Goal: Task Accomplishment & Management: Manage account settings

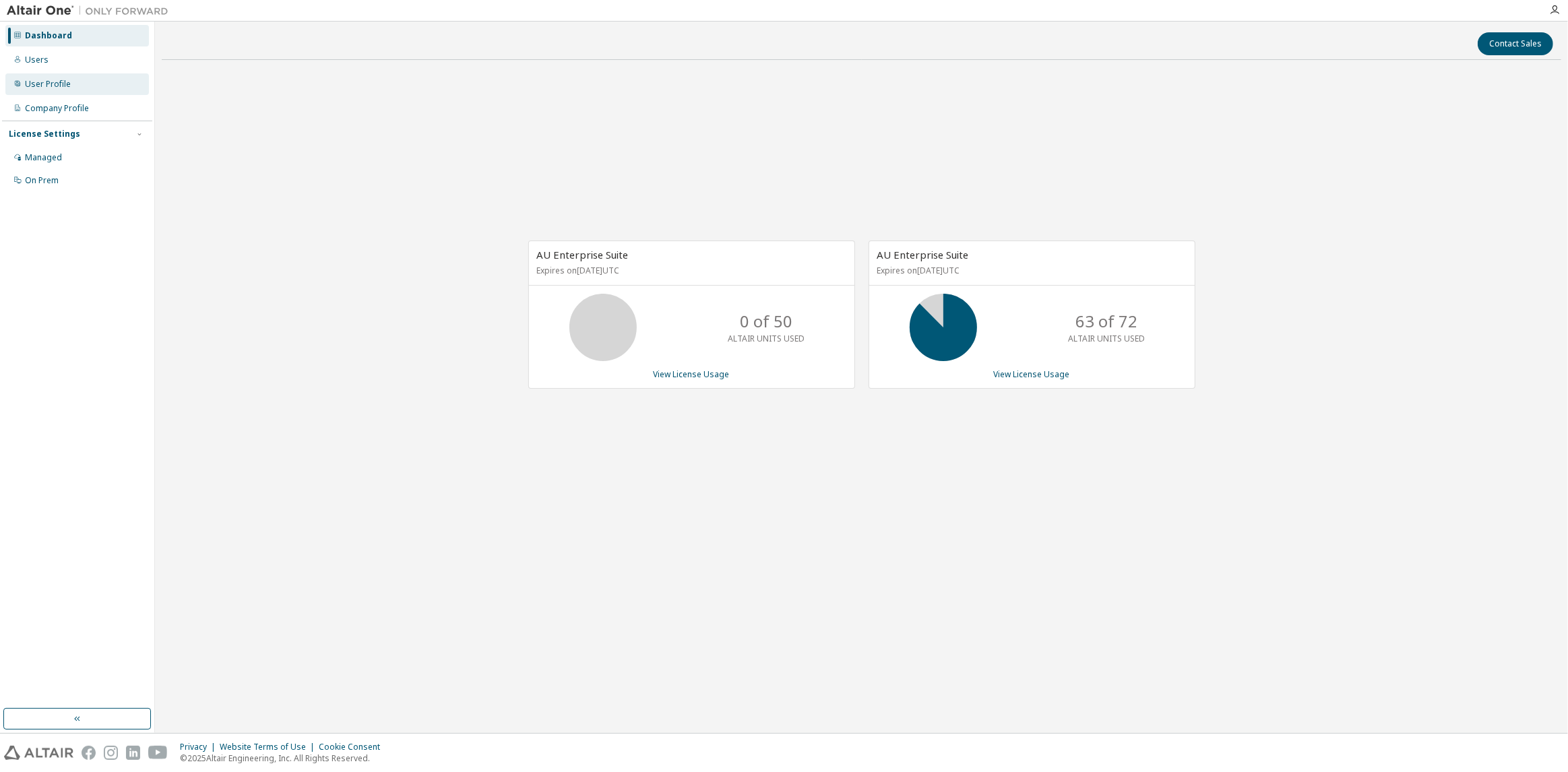
click at [57, 88] on div "User Profile" at bounding box center [48, 84] width 46 height 11
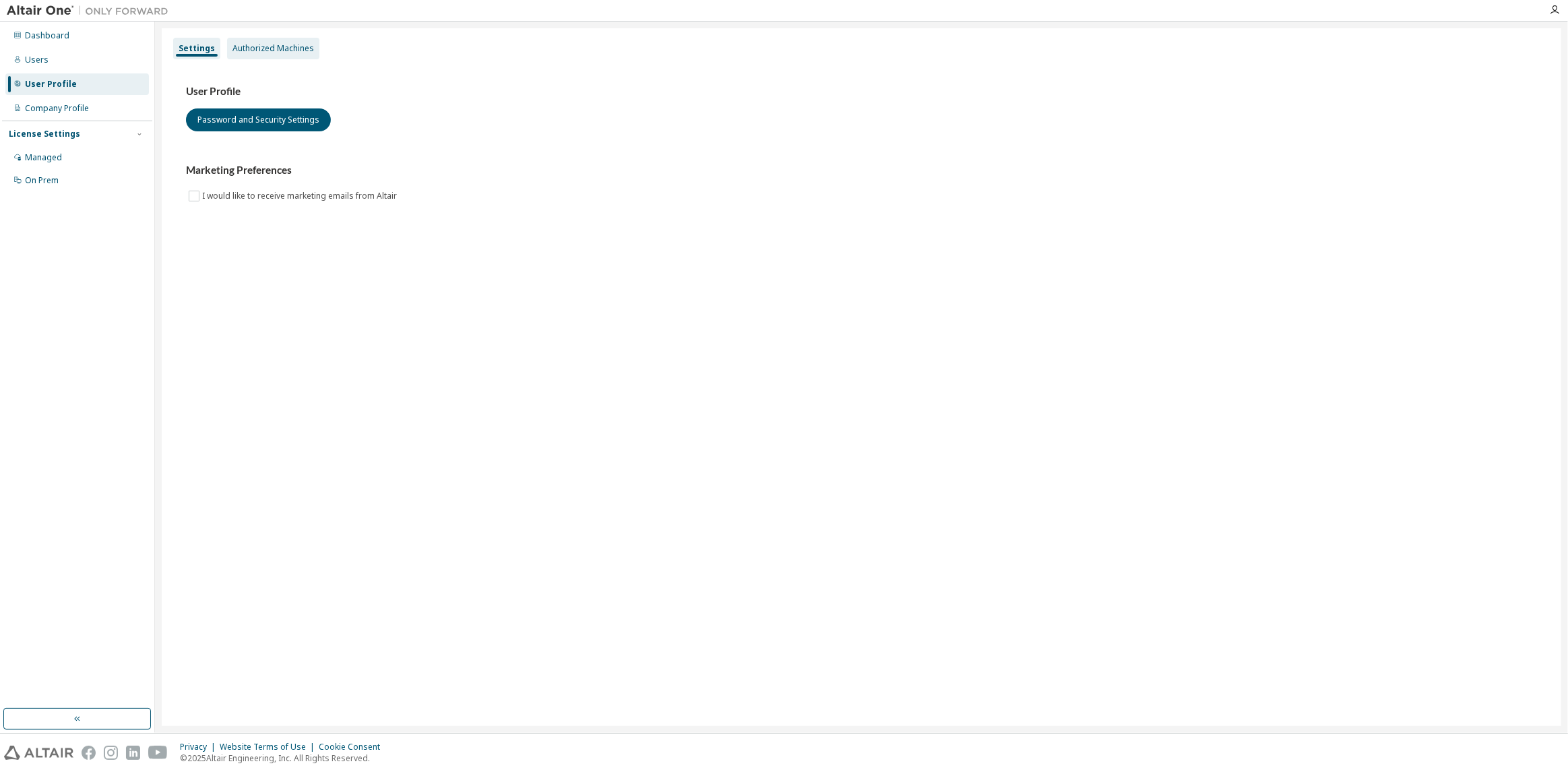
click at [312, 39] on div "Authorized Machines" at bounding box center [273, 49] width 92 height 22
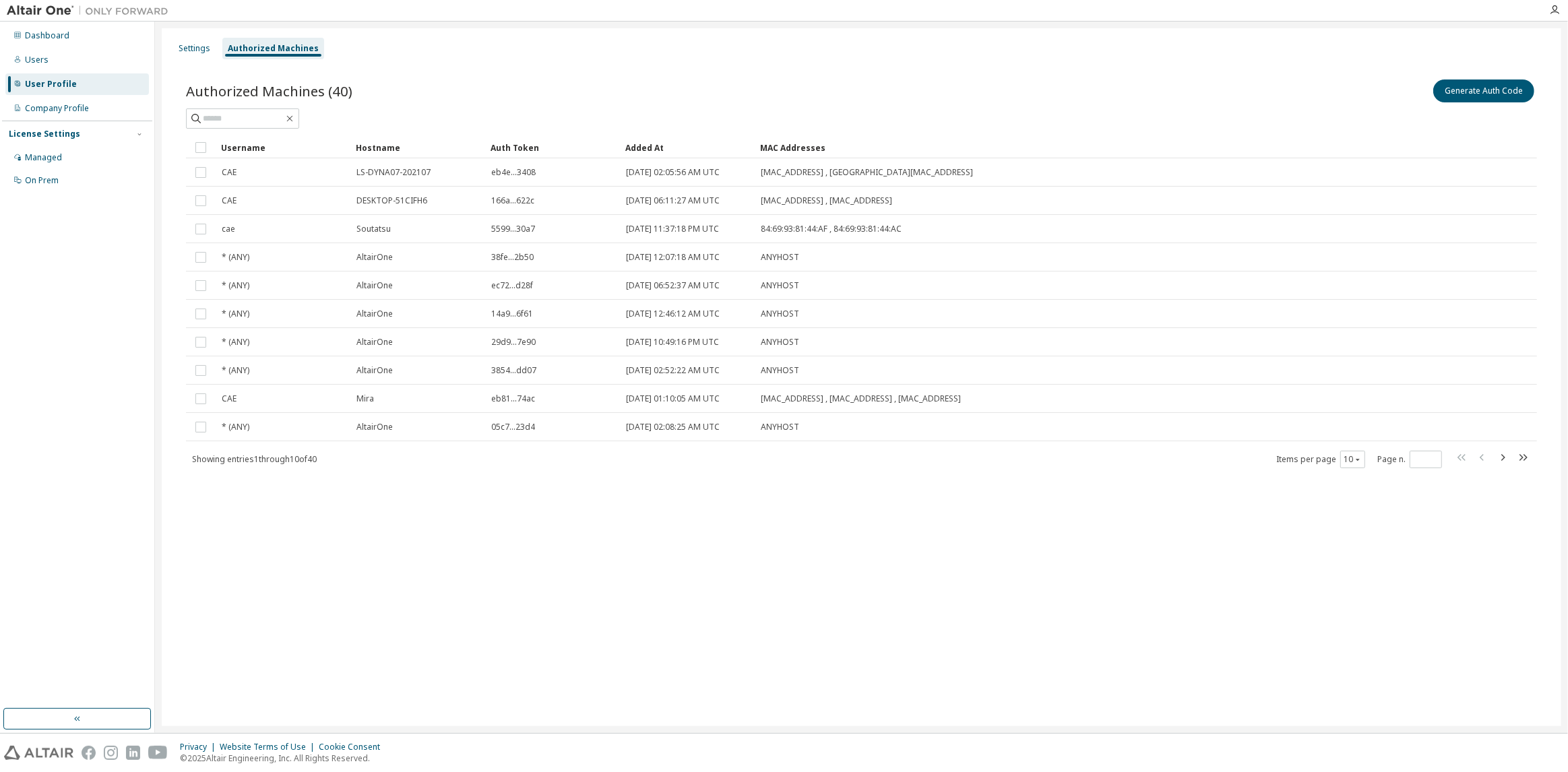
click at [1476, 110] on div at bounding box center [861, 119] width 1351 height 20
click at [1481, 102] on div "Generate Auth Code" at bounding box center [1199, 91] width 676 height 28
click at [1480, 100] on button "Generate Auth Code" at bounding box center [1484, 90] width 101 height 23
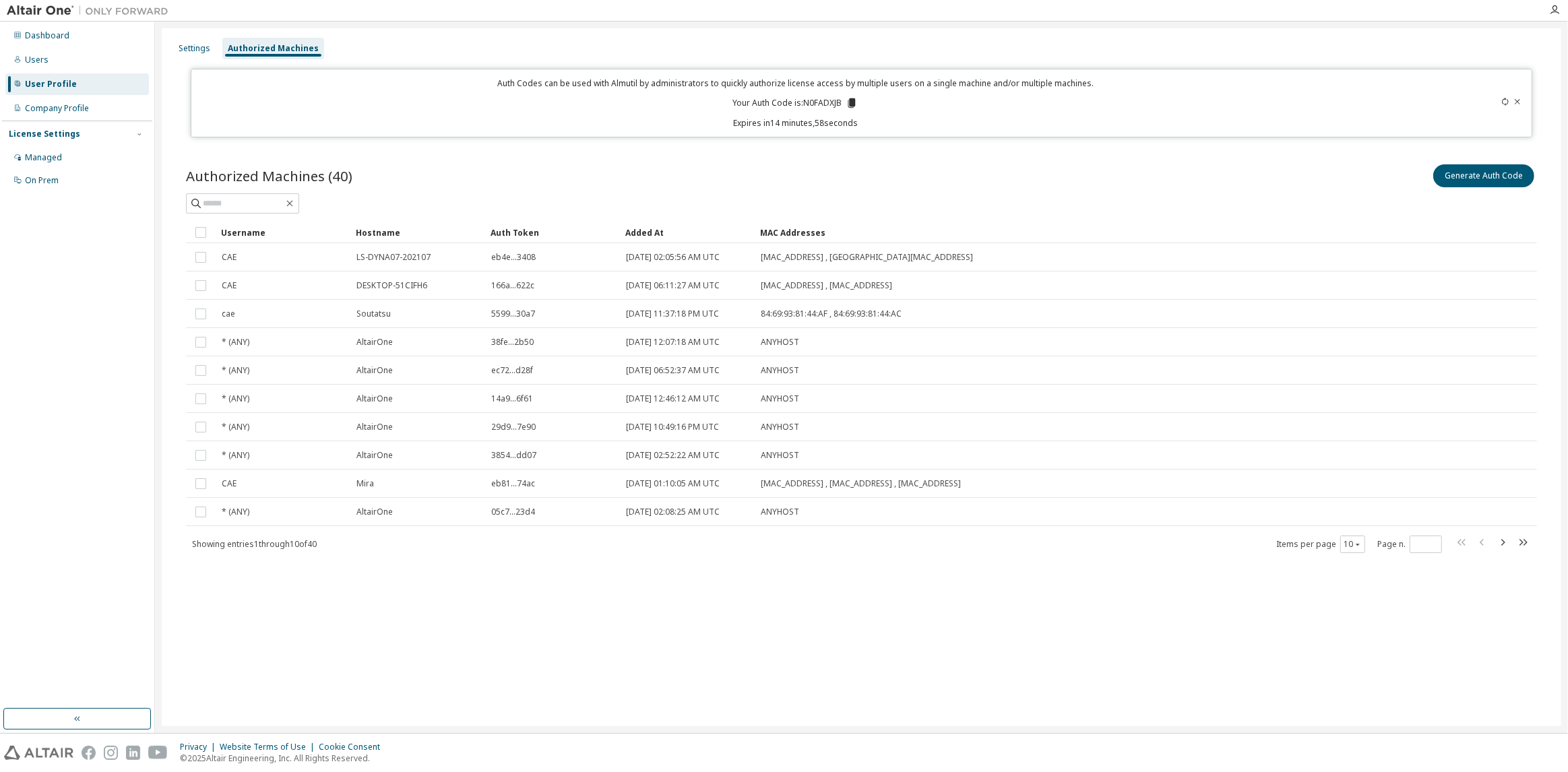
click at [855, 101] on icon at bounding box center [851, 103] width 8 height 9
click at [1218, 190] on div "Authorized Machines (40) Generate Auth Code" at bounding box center [861, 187] width 1351 height 52
click at [1517, 99] on icon at bounding box center [1517, 102] width 8 height 8
